Goal: Transaction & Acquisition: Register for event/course

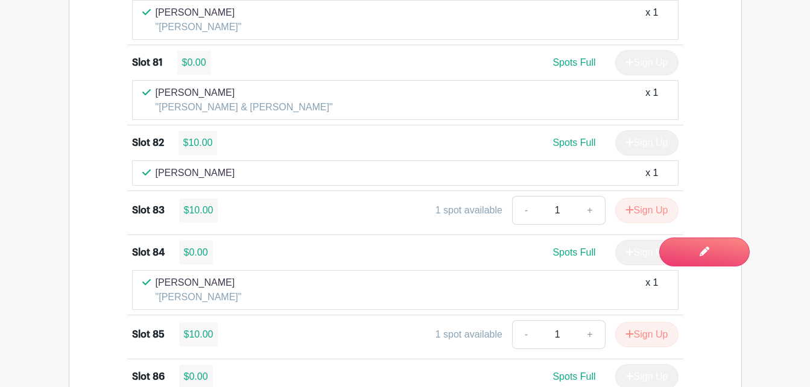
scroll to position [6937, 0]
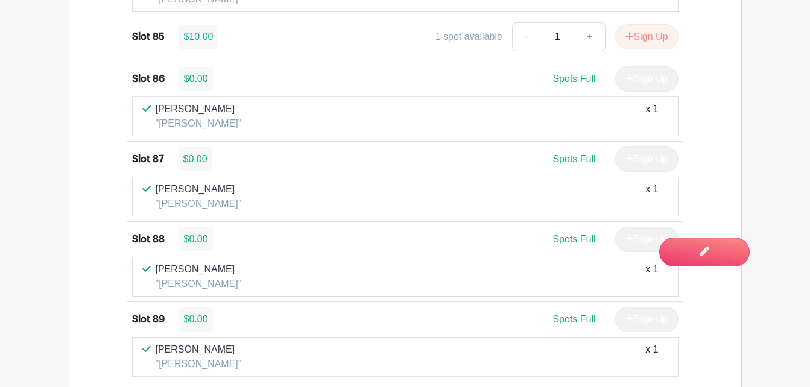
scroll to position [7236, 0]
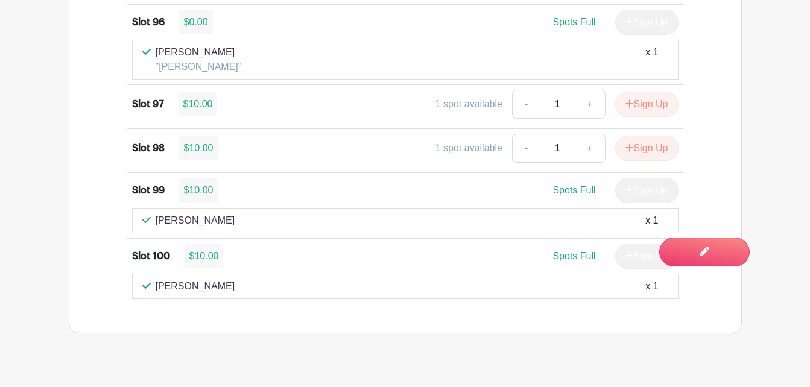
scroll to position [7951, 0]
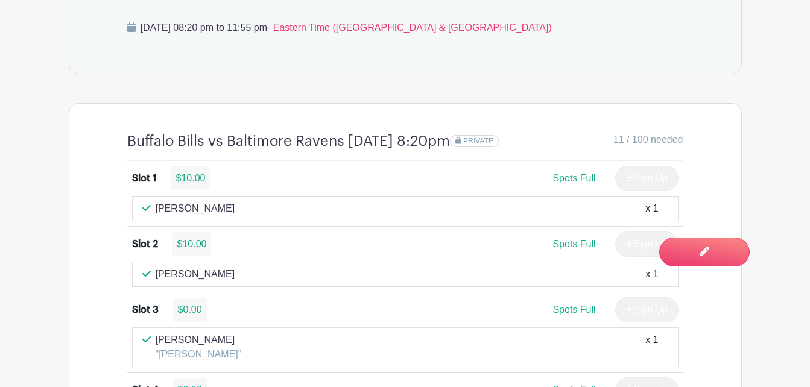
scroll to position [875, 0]
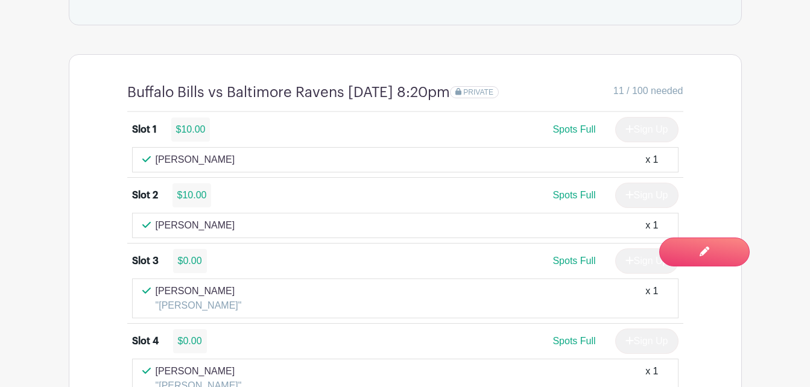
click at [0, 0] on span "Switch to Edit Mode" at bounding box center [0, 0] width 0 height 0
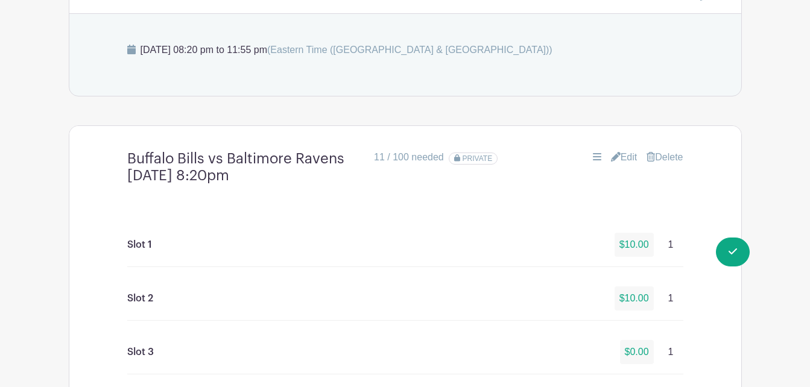
scroll to position [845, 0]
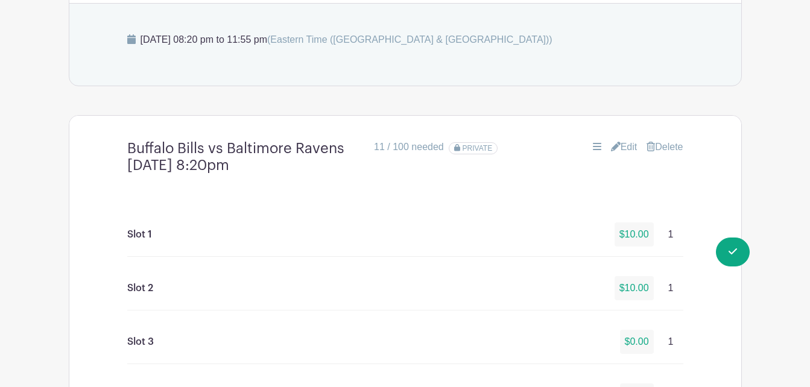
click at [625, 150] on link "Edit" at bounding box center [624, 147] width 27 height 14
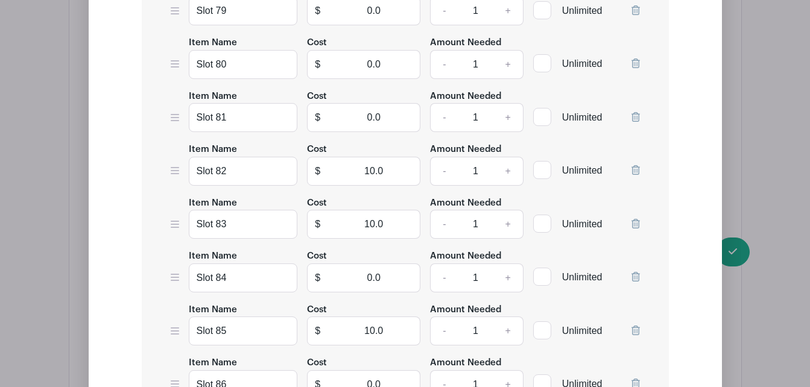
scroll to position [5442, 0]
click at [401, 339] on input "10.0" at bounding box center [374, 331] width 93 height 29
type input "1"
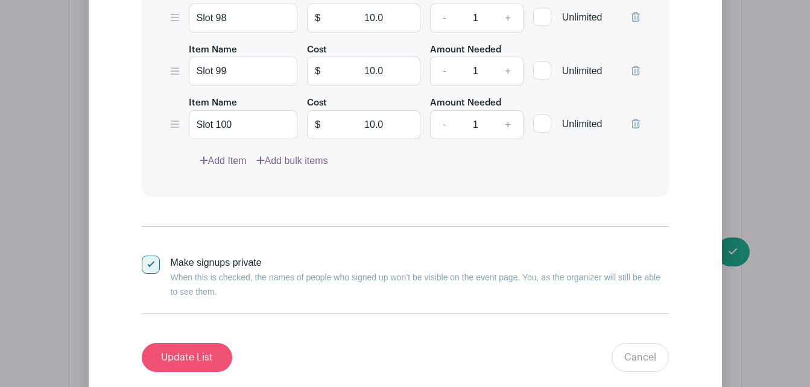
type input "0"
click at [197, 361] on input "Update List" at bounding box center [187, 357] width 91 height 29
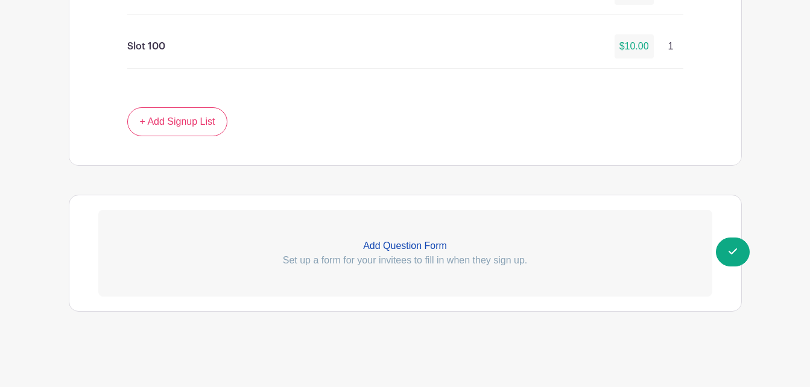
scroll to position [6351, 0]
click at [0, 0] on span "Switch to Signup Mode" at bounding box center [0, 0] width 0 height 0
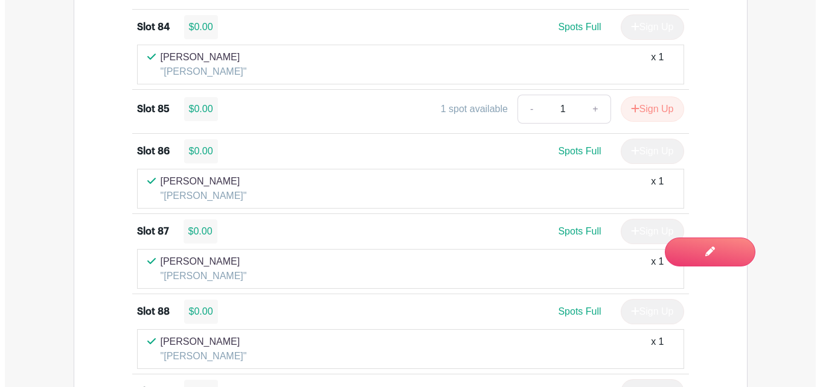
scroll to position [7169, 0]
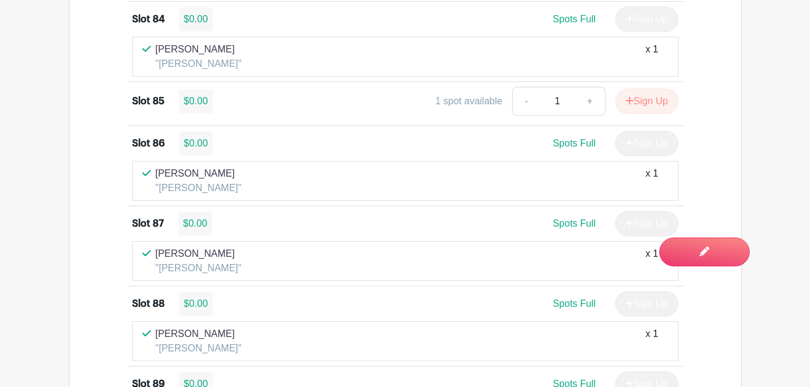
click at [652, 114] on button "Sign Up" at bounding box center [647, 101] width 63 height 25
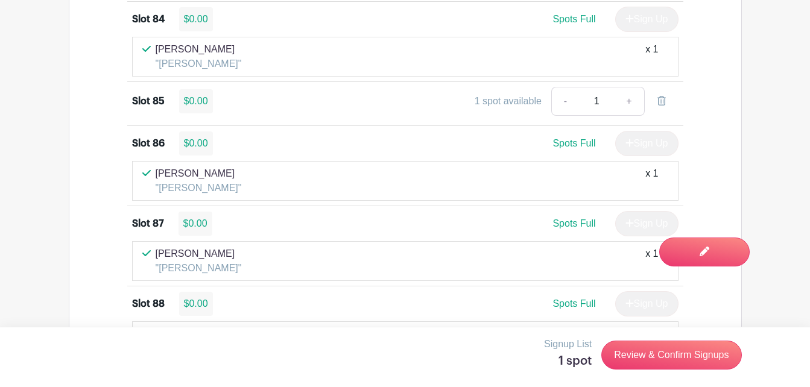
click at [679, 353] on link "Review & Confirm Signups" at bounding box center [672, 355] width 140 height 29
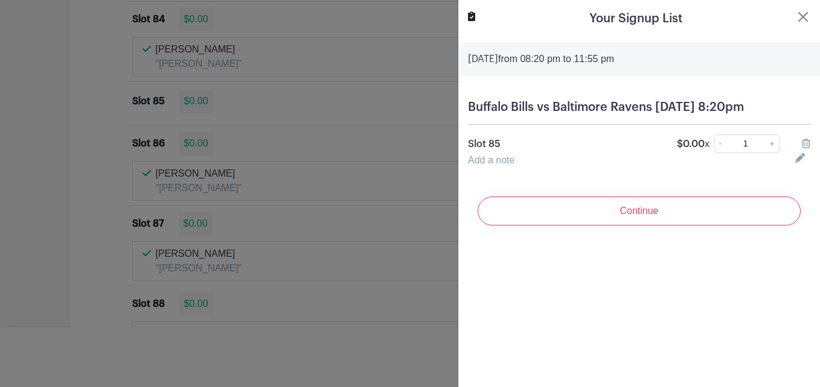
click at [502, 165] on link "Add a note" at bounding box center [491, 160] width 46 height 10
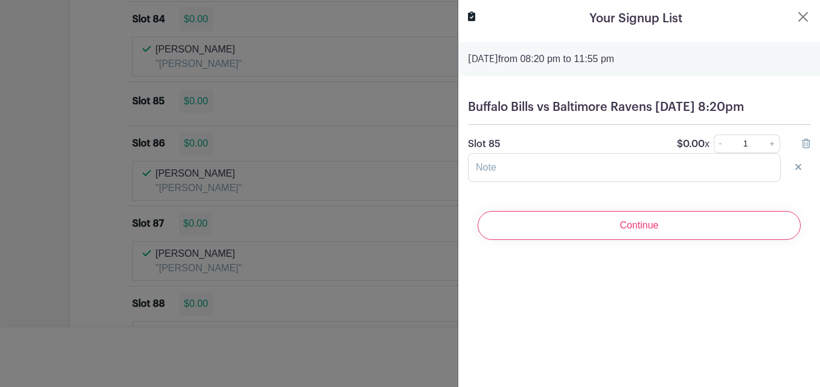
click at [551, 182] on input "text" at bounding box center [624, 167] width 313 height 29
type input "[PERSON_NAME]"
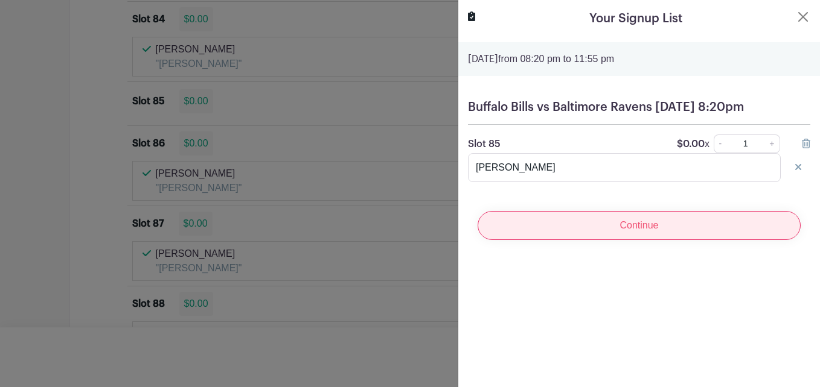
click at [652, 240] on input "Continue" at bounding box center [638, 225] width 323 height 29
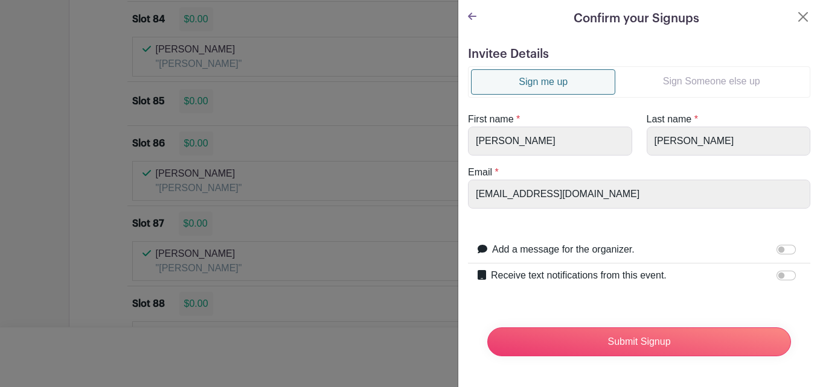
click at [670, 343] on input "Submit Signup" at bounding box center [639, 342] width 304 height 29
